Goal: Information Seeking & Learning: Understand process/instructions

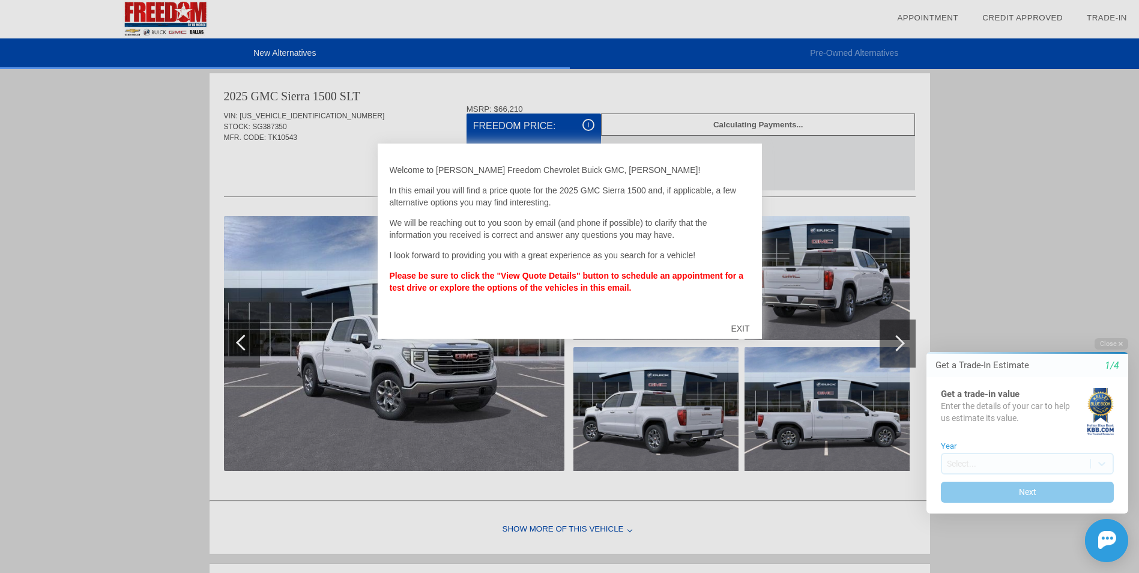
click at [740, 326] on div "EXIT" at bounding box center [740, 328] width 43 height 36
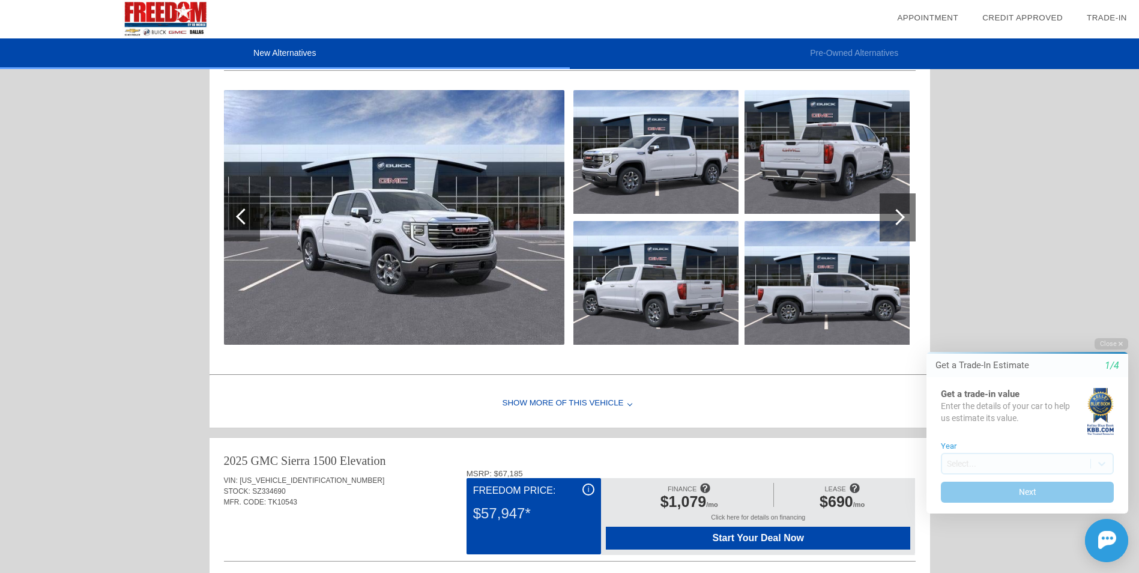
scroll to position [801, 0]
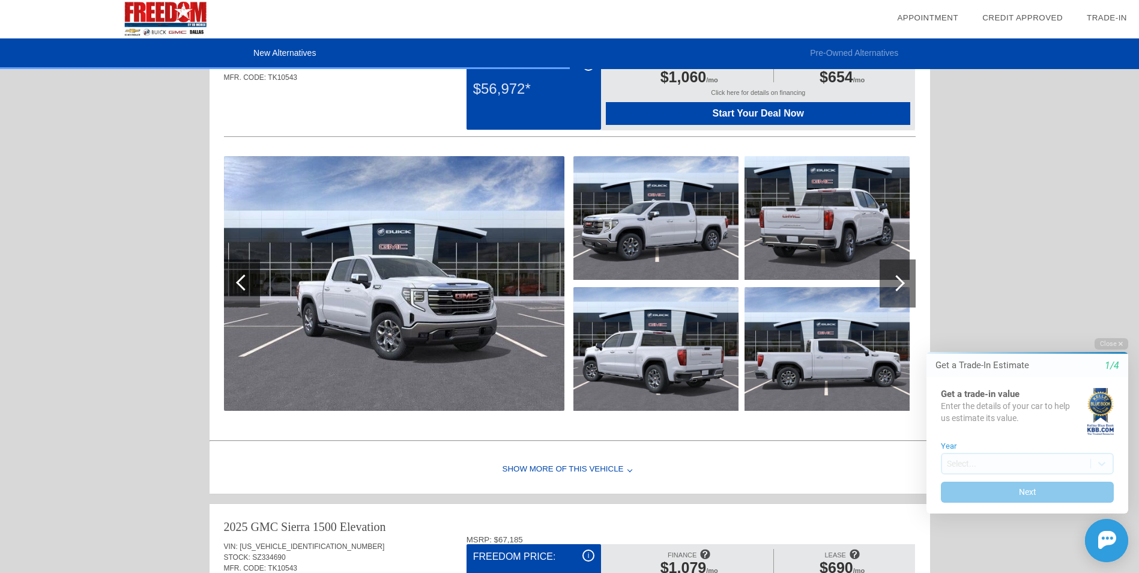
click at [644, 235] on img at bounding box center [655, 218] width 165 height 124
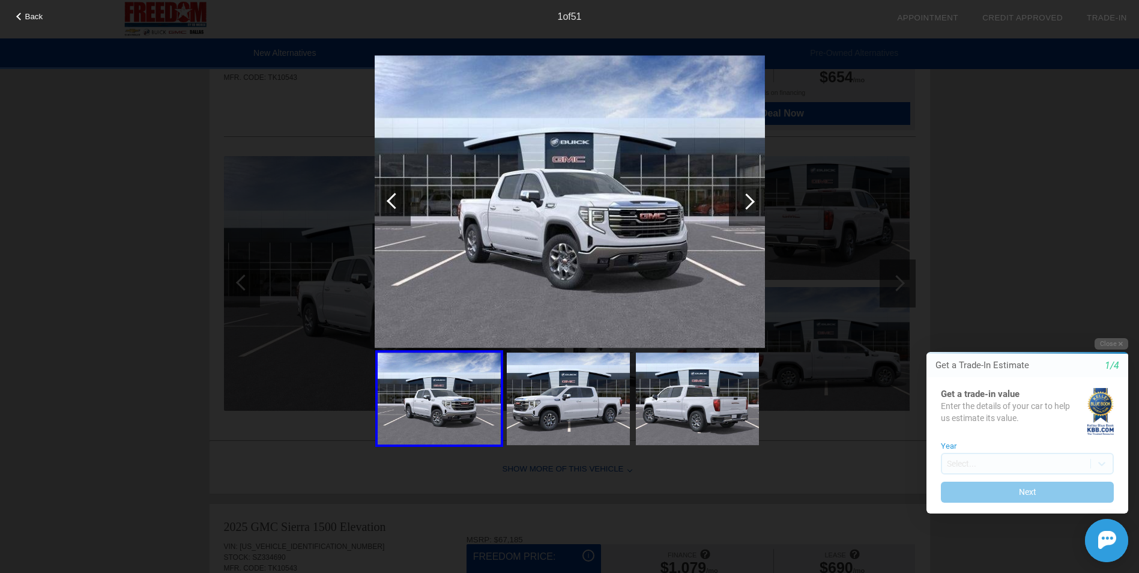
click at [749, 203] on div at bounding box center [746, 201] width 16 height 16
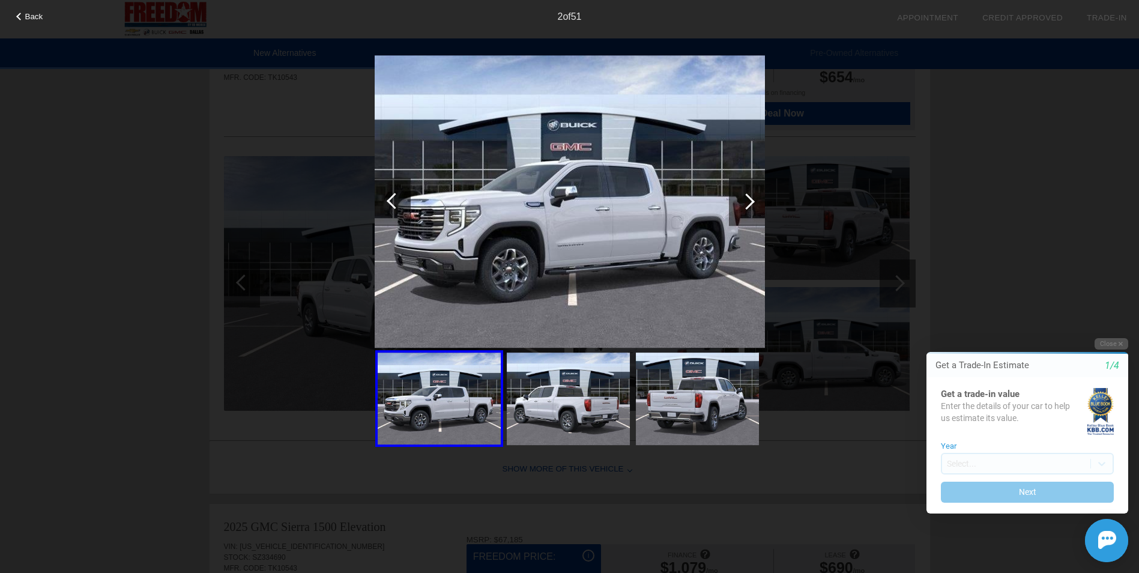
click at [749, 203] on div at bounding box center [746, 201] width 16 height 16
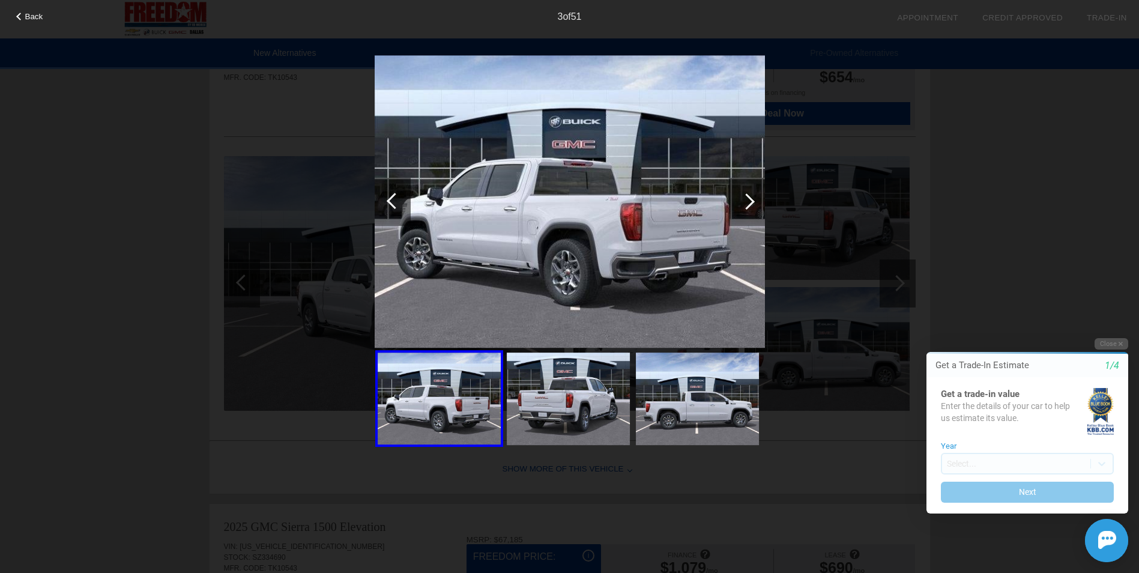
click at [750, 203] on div at bounding box center [746, 201] width 16 height 16
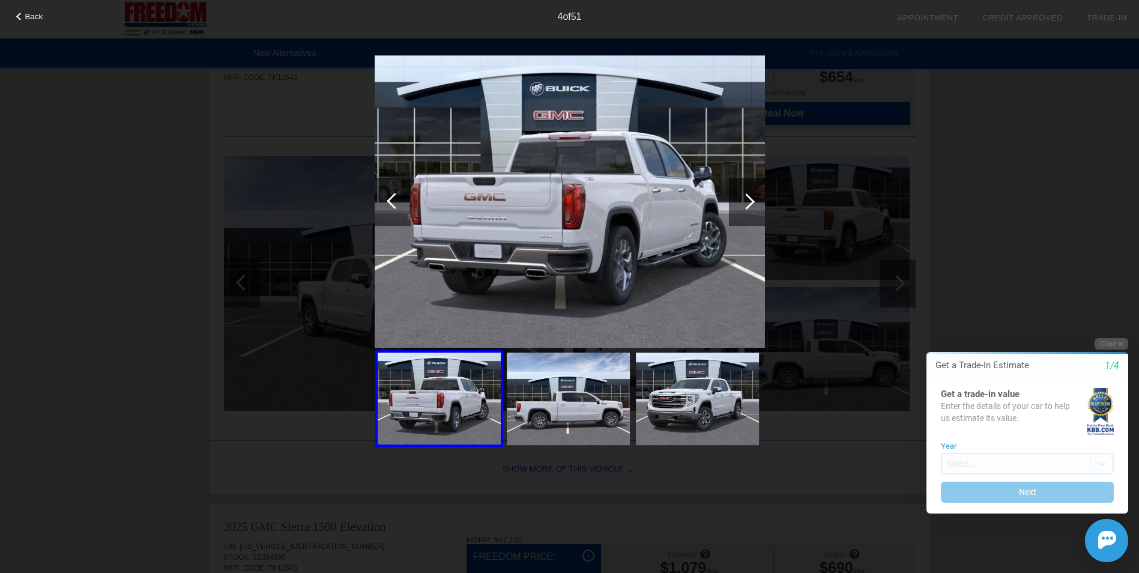
click at [750, 203] on div at bounding box center [746, 201] width 16 height 16
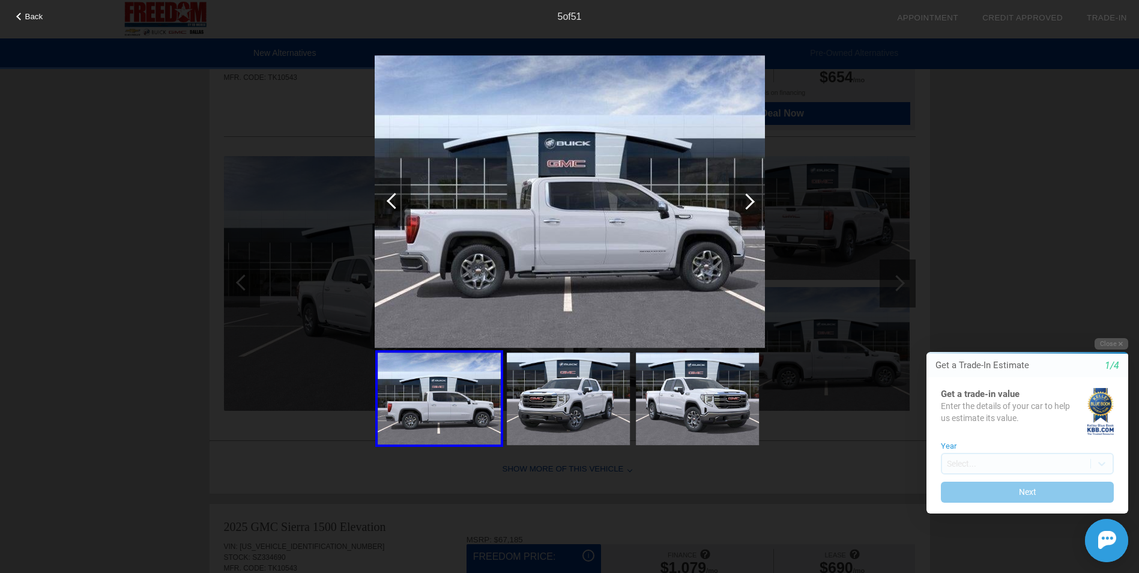
click at [750, 204] on div at bounding box center [746, 201] width 16 height 16
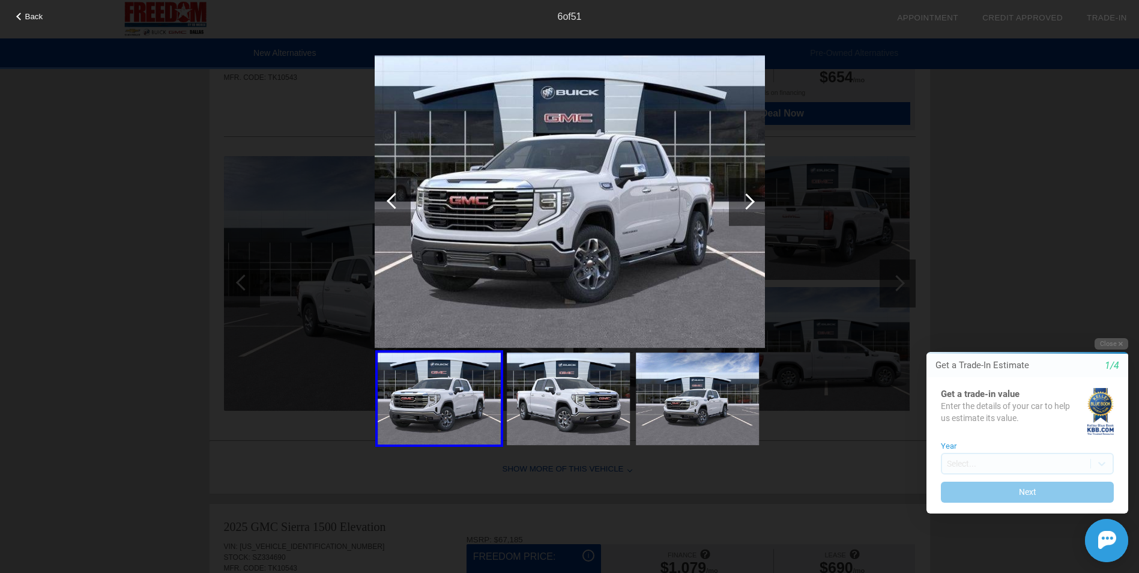
click at [750, 204] on div at bounding box center [746, 201] width 16 height 16
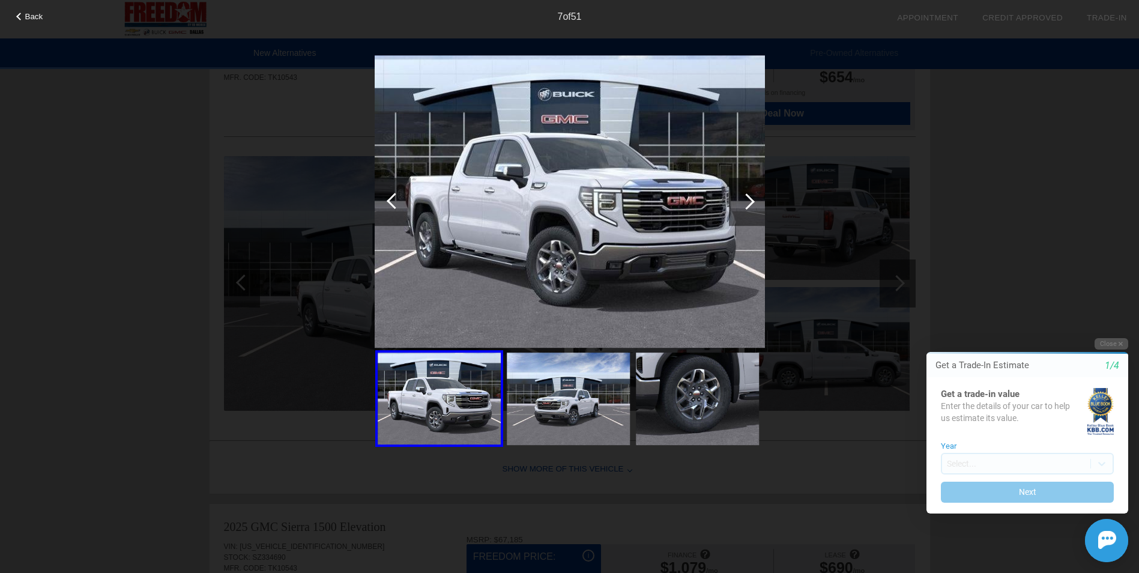
click at [995, 320] on div "Back 7 of 51" at bounding box center [569, 286] width 1139 height 573
drag, startPoint x: 984, startPoint y: 319, endPoint x: 979, endPoint y: 325, distance: 8.1
click at [983, 321] on div "Back 7 of 51" at bounding box center [569, 286] width 1139 height 573
click at [860, 492] on div "Back 7 of 51" at bounding box center [569, 286] width 1139 height 573
